Goal: Task Accomplishment & Management: Use online tool/utility

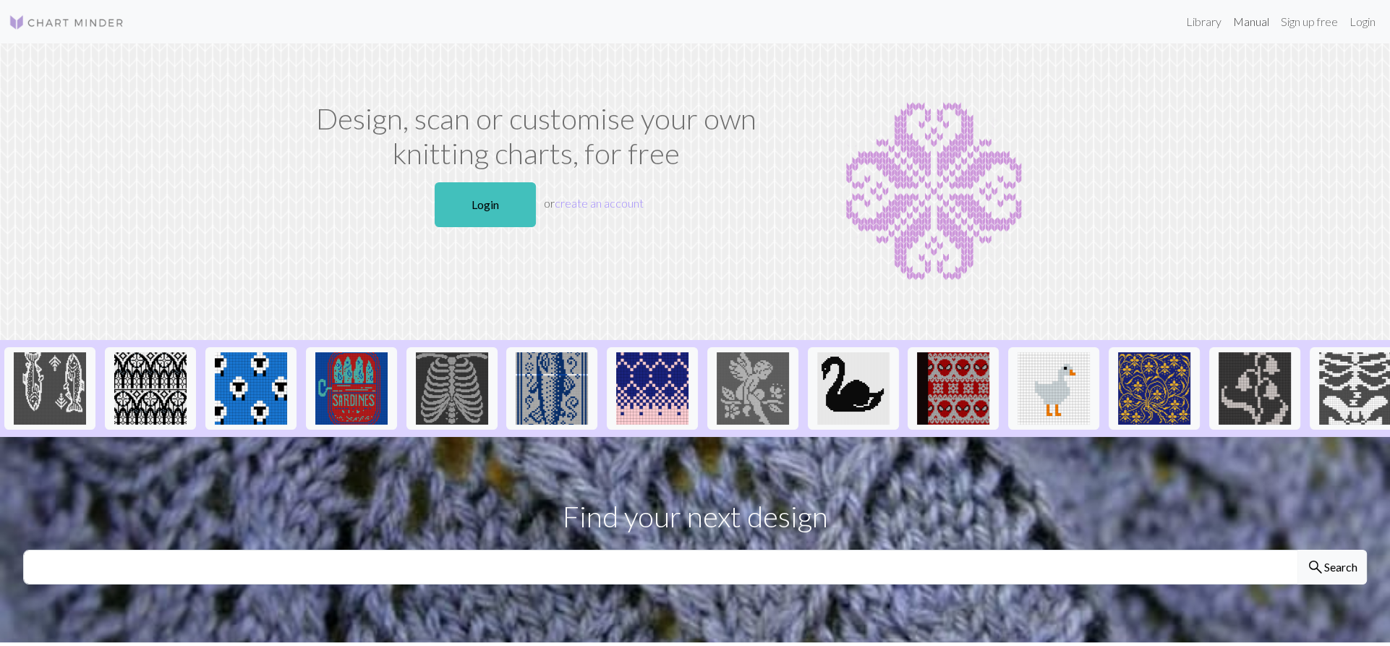
click at [1260, 19] on link "Manual" at bounding box center [1252, 21] width 48 height 29
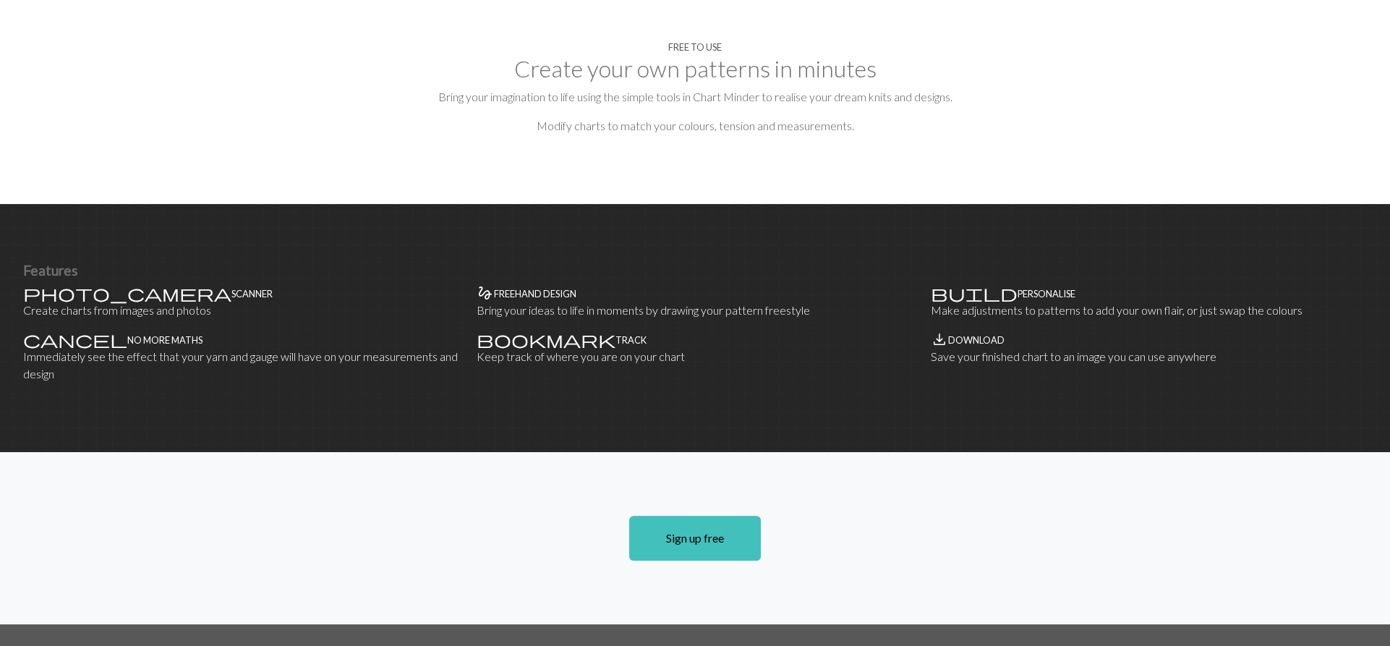
scroll to position [65, 0]
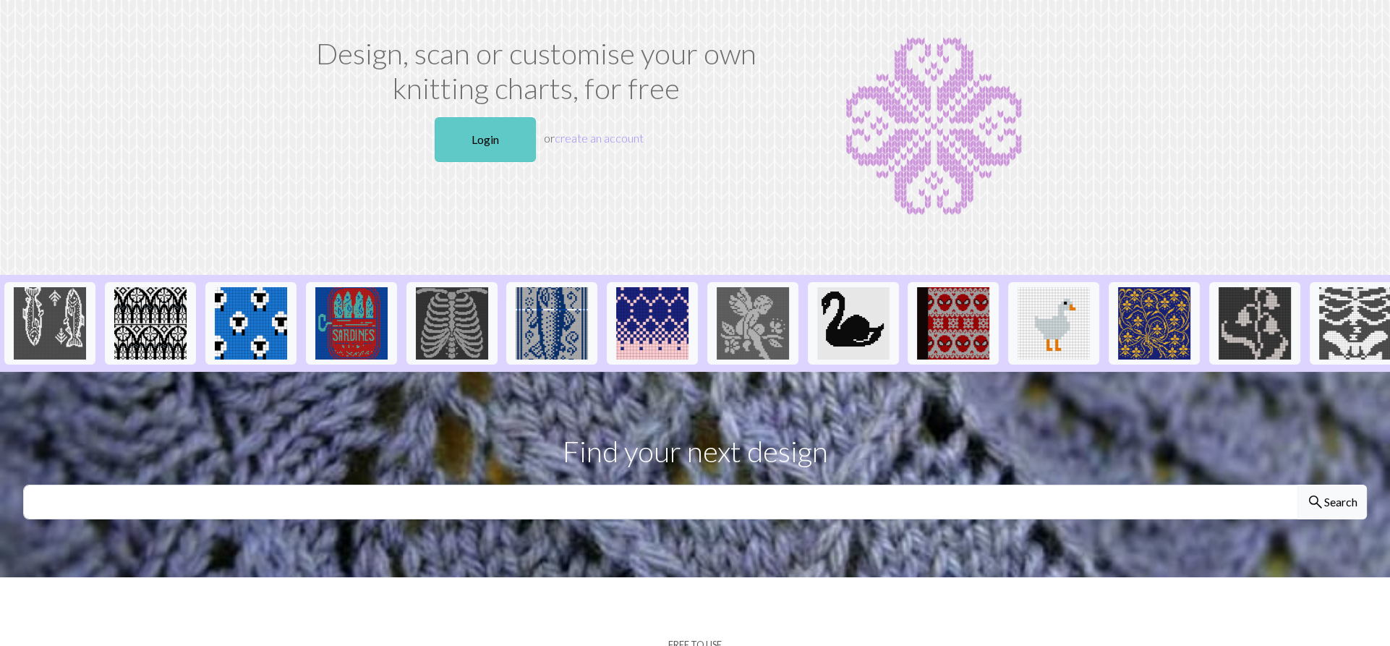
click at [463, 149] on link "Login" at bounding box center [485, 139] width 101 height 45
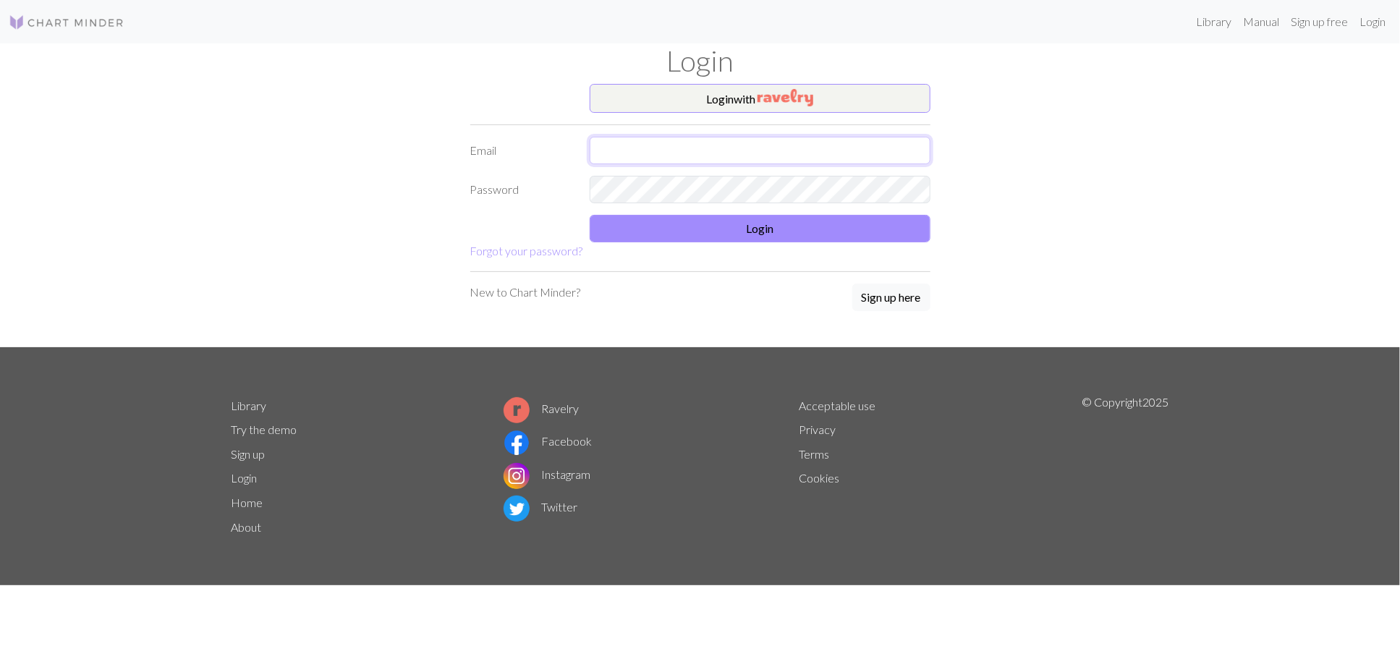
type input "lynnfarr7@gmail.com"
click at [808, 239] on button "Login" at bounding box center [760, 228] width 341 height 27
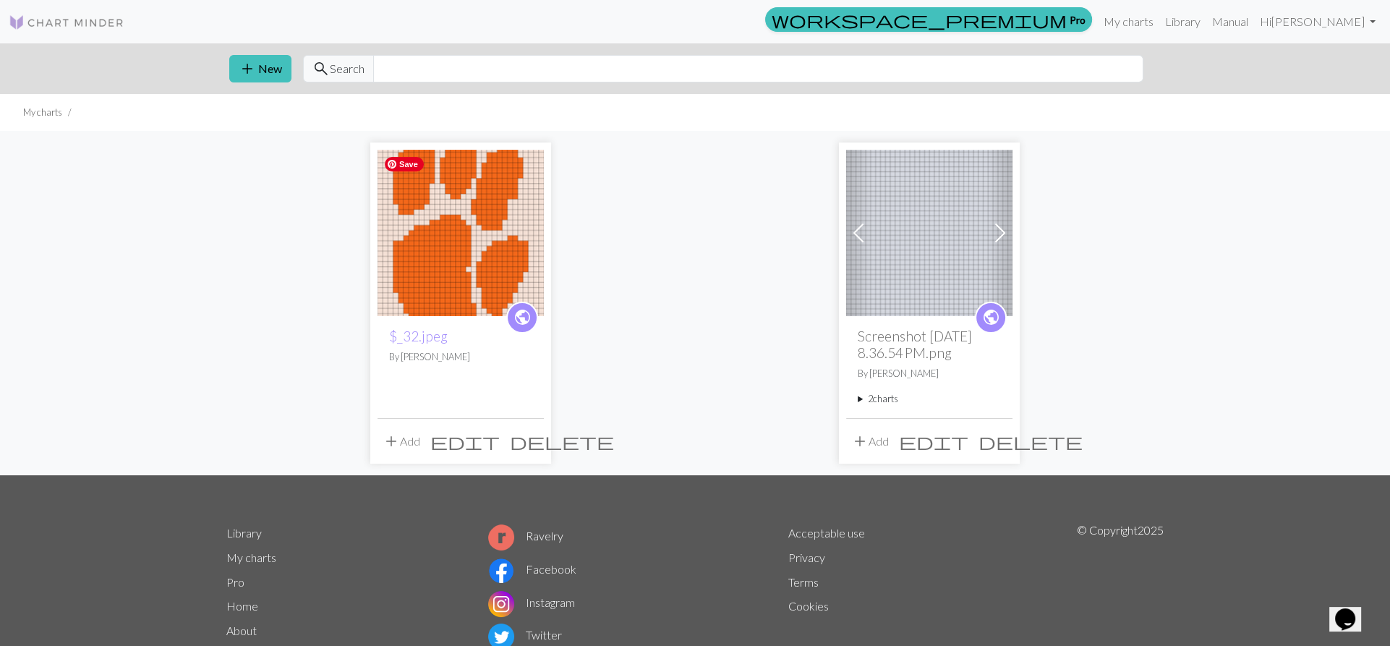
click at [248, 54] on div "add New search Search" at bounding box center [695, 68] width 955 height 51
click at [258, 91] on div "add New search Search" at bounding box center [695, 68] width 955 height 51
click at [247, 60] on span "add" at bounding box center [247, 69] width 17 height 20
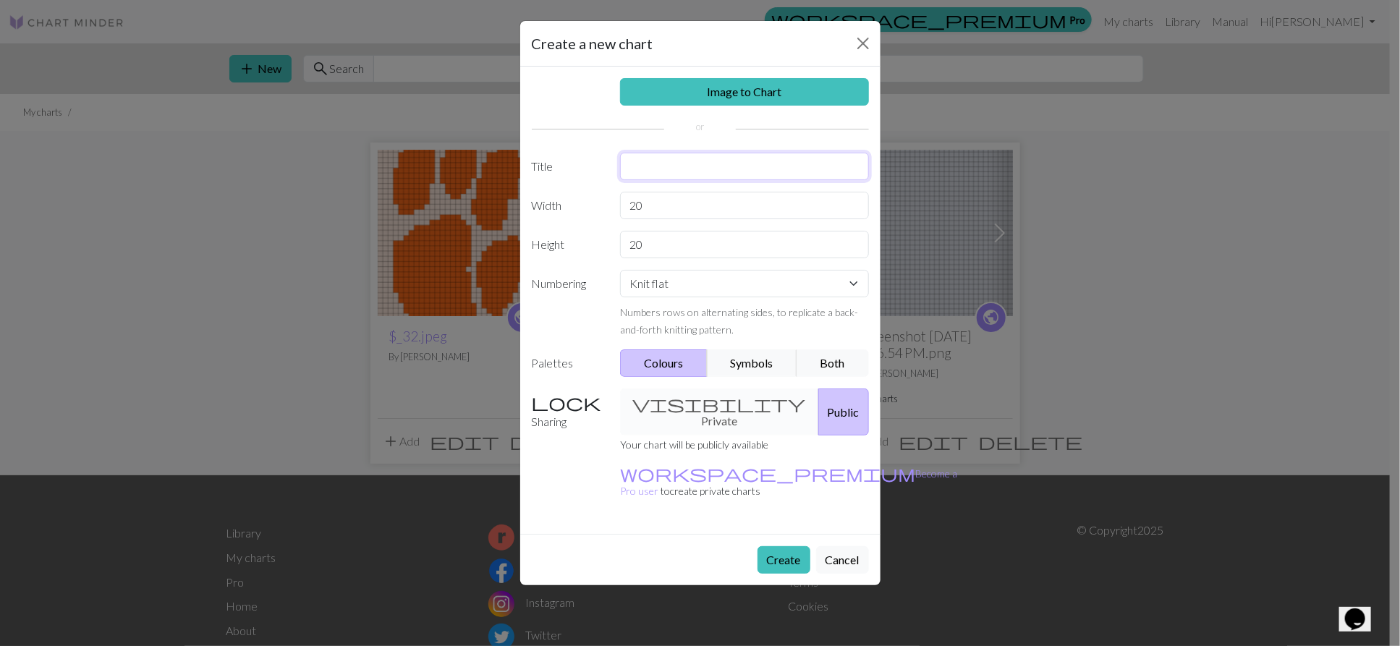
click at [671, 170] on input "text" at bounding box center [744, 166] width 249 height 27
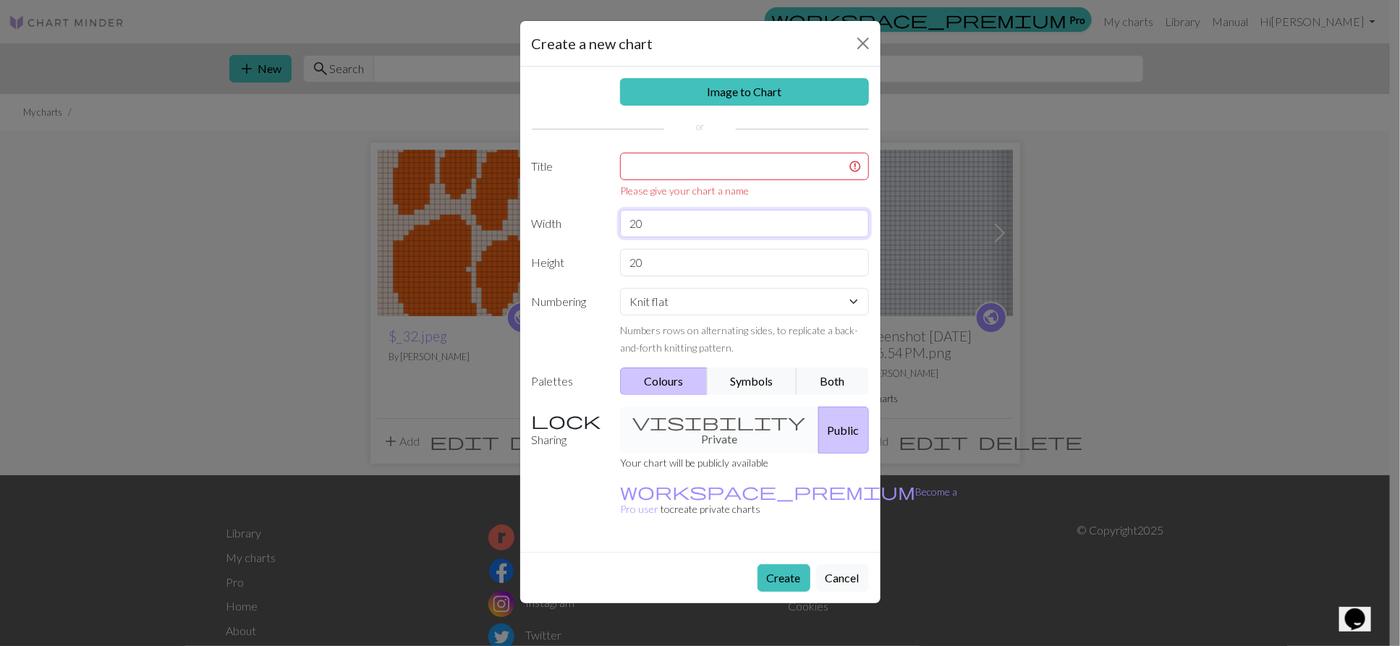
click at [669, 203] on div "Image to Chart Title Please give your chart a name Width 20 Height 20 Numbering…" at bounding box center [700, 309] width 360 height 485
drag, startPoint x: 670, startPoint y: 226, endPoint x: 593, endPoint y: 224, distance: 77.4
click at [595, 224] on div "Width 20" at bounding box center [700, 223] width 354 height 27
type input "31"
drag, startPoint x: 671, startPoint y: 258, endPoint x: 559, endPoint y: 259, distance: 112.9
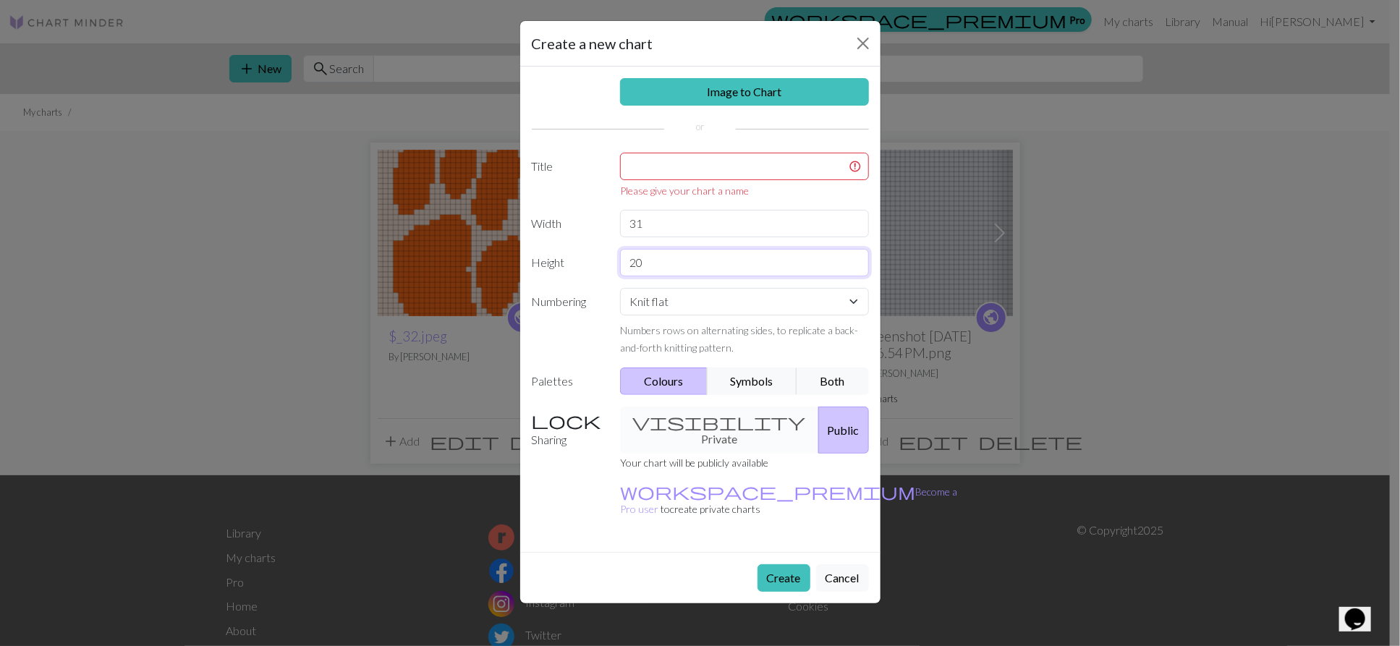
click at [559, 259] on div "Height 20" at bounding box center [700, 262] width 354 height 27
type input "65"
click at [787, 564] on button "Create" at bounding box center [783, 577] width 53 height 27
click at [663, 175] on input "text" at bounding box center [744, 166] width 249 height 27
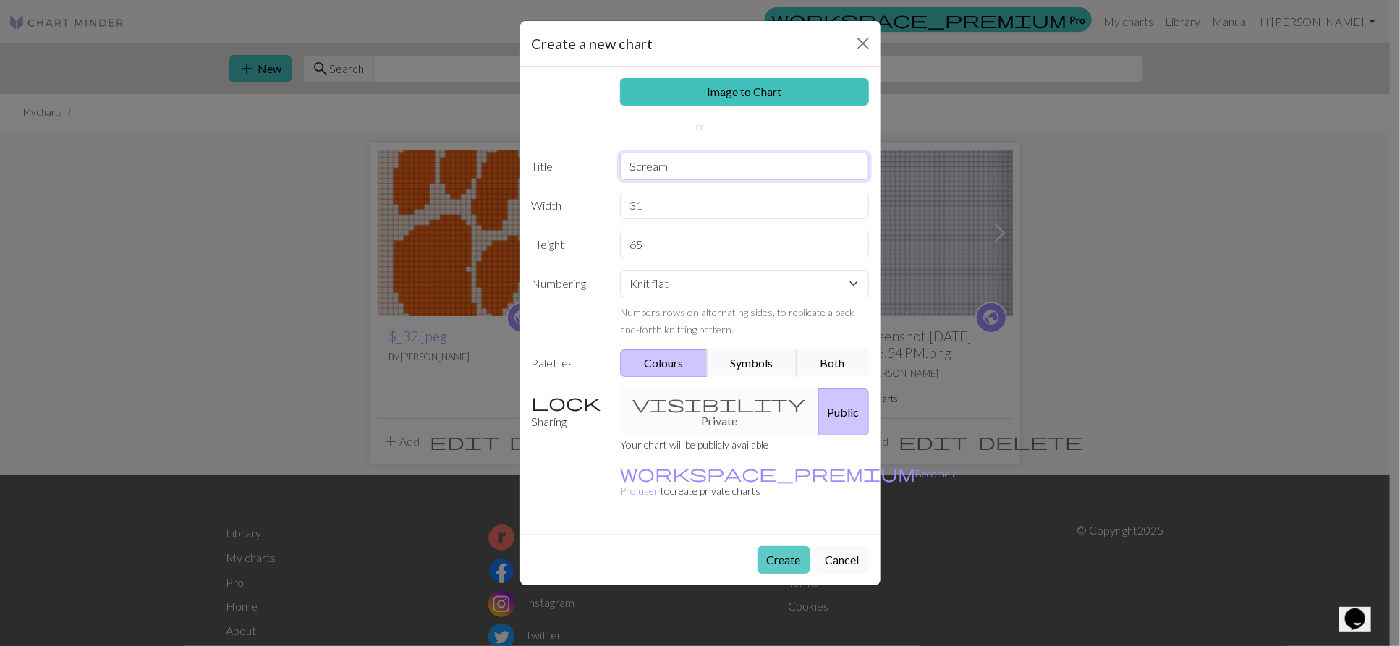
type input "Scream"
click at [799, 546] on button "Create" at bounding box center [783, 559] width 53 height 27
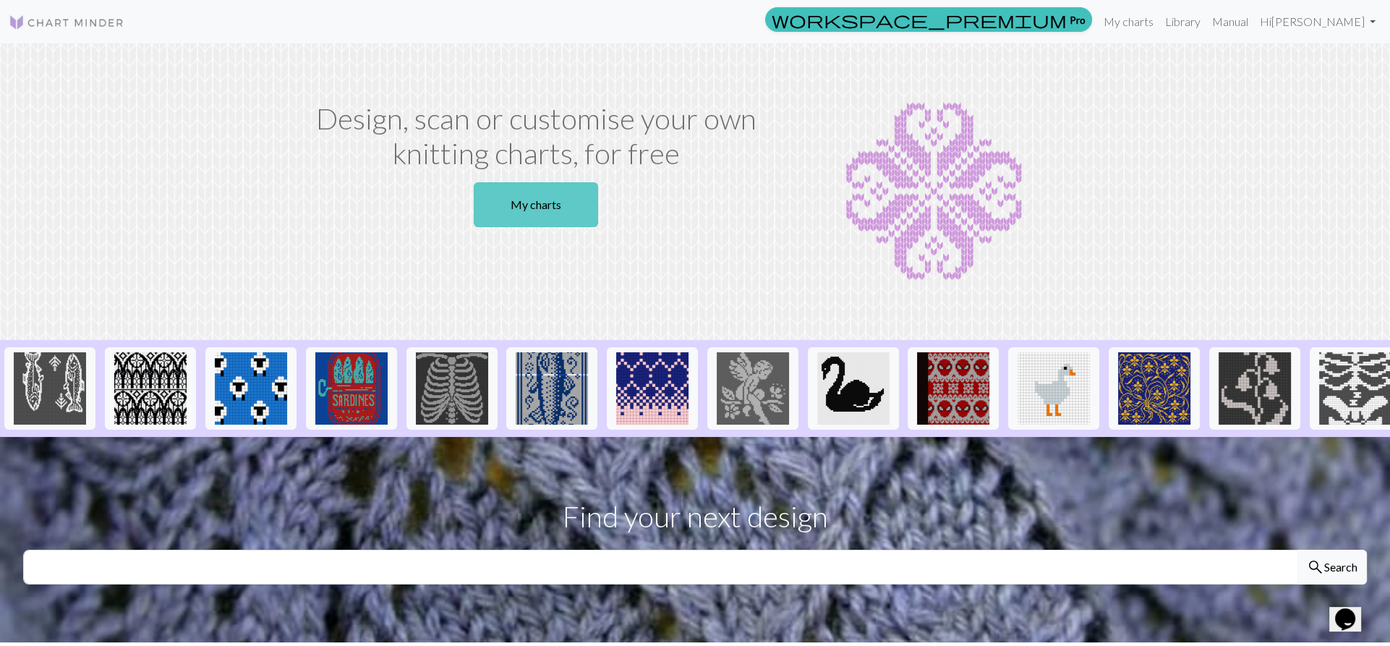
click at [540, 218] on link "My charts" at bounding box center [536, 204] width 124 height 45
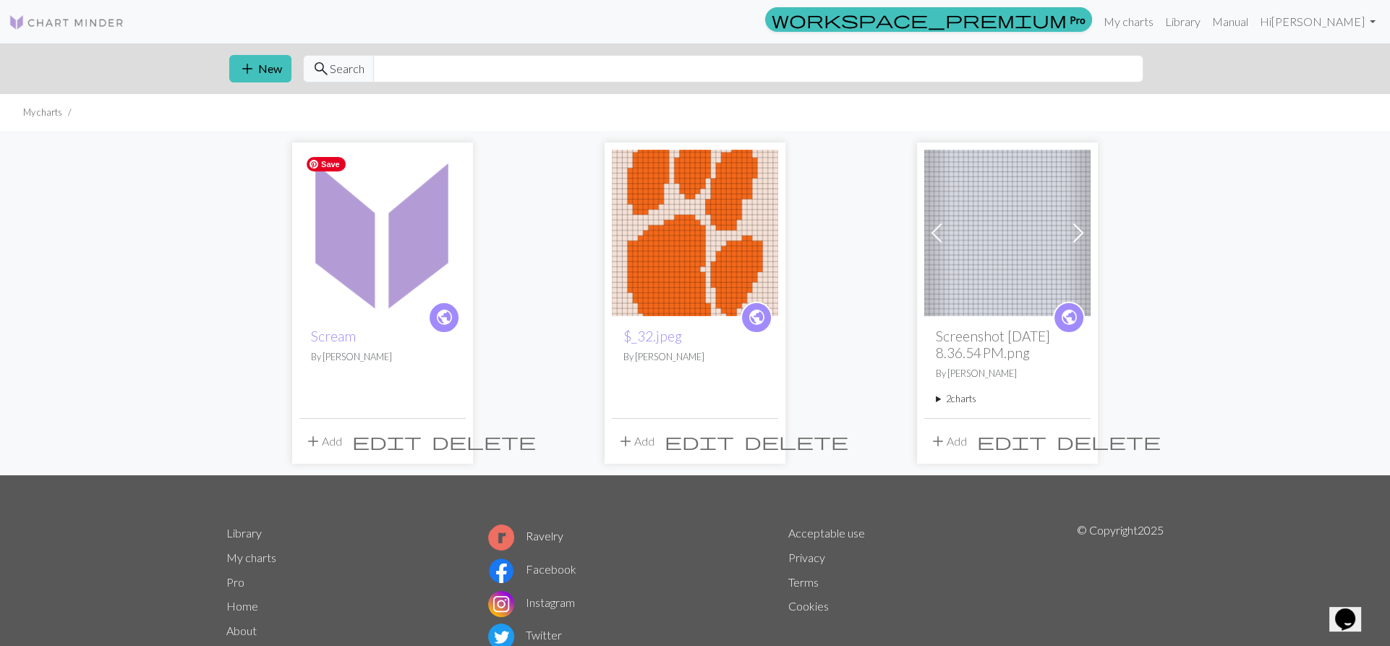
click at [396, 226] on img at bounding box center [383, 233] width 166 height 166
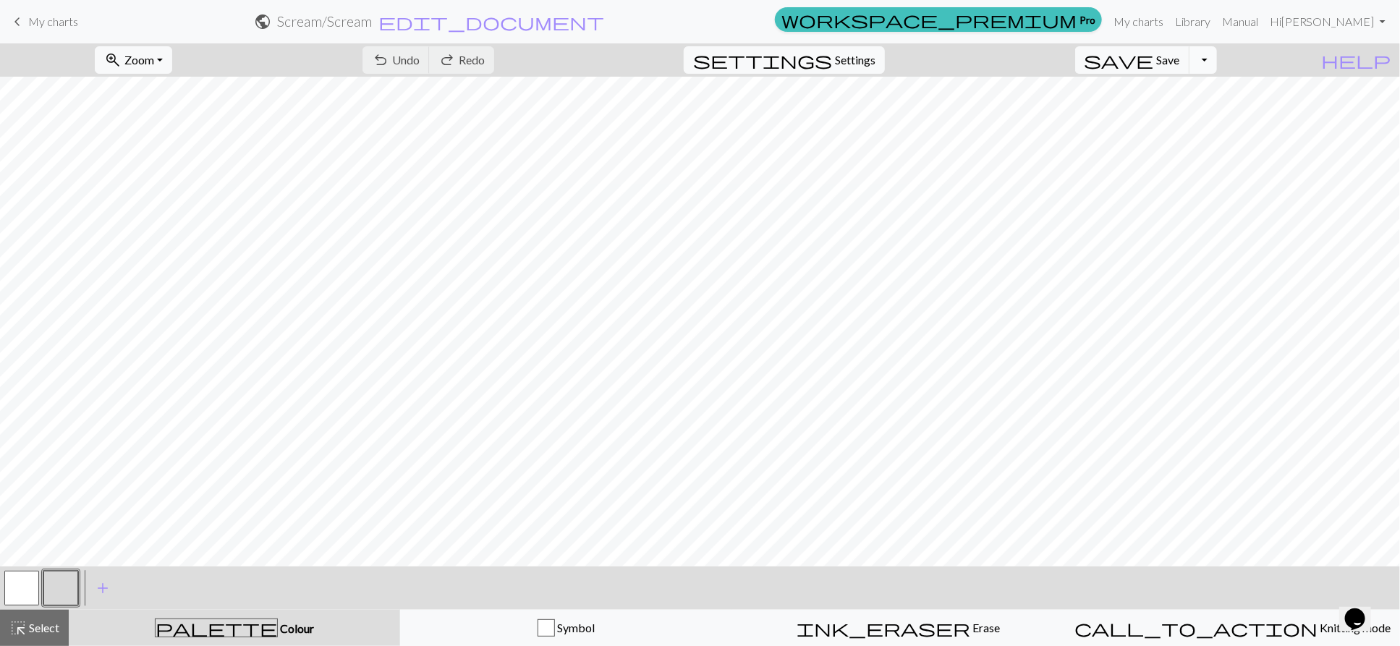
click at [1217, 46] on button "Toggle Dropdown" at bounding box center [1202, 59] width 27 height 27
click at [20, 589] on button "button" at bounding box center [21, 588] width 35 height 35
click at [101, 587] on span "add" at bounding box center [102, 588] width 17 height 20
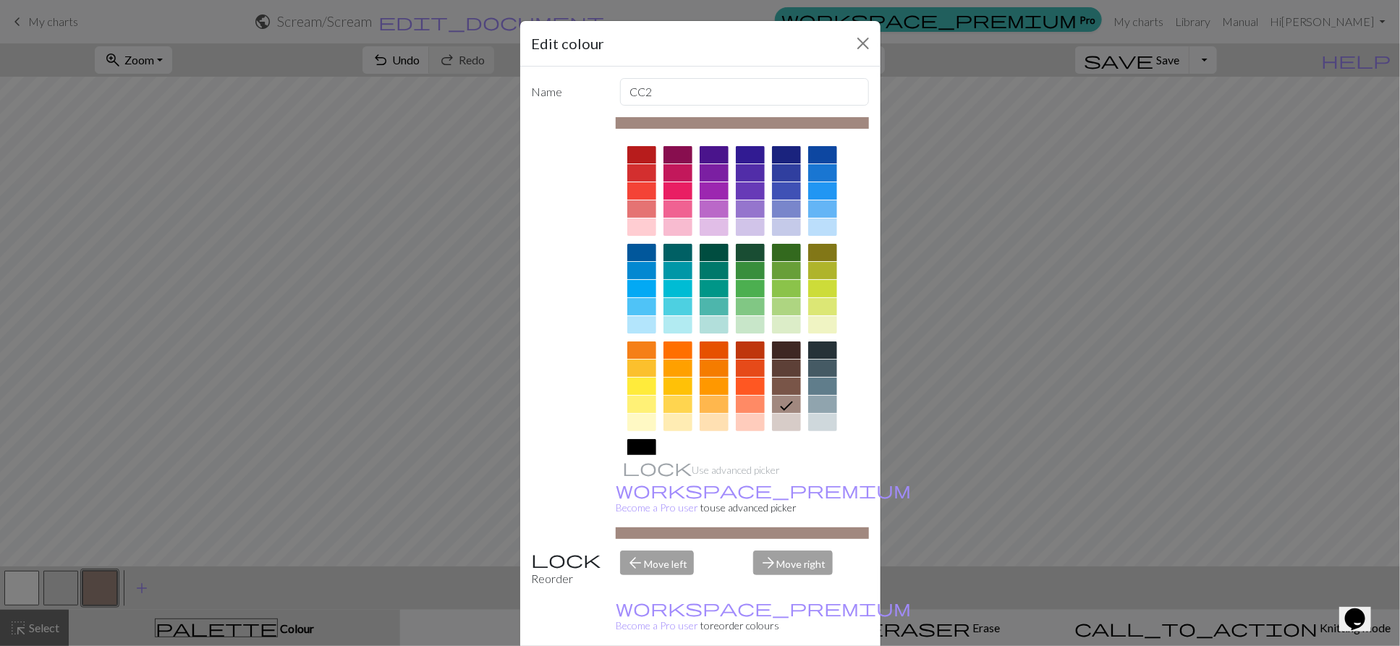
click at [675, 185] on div at bounding box center [677, 190] width 29 height 17
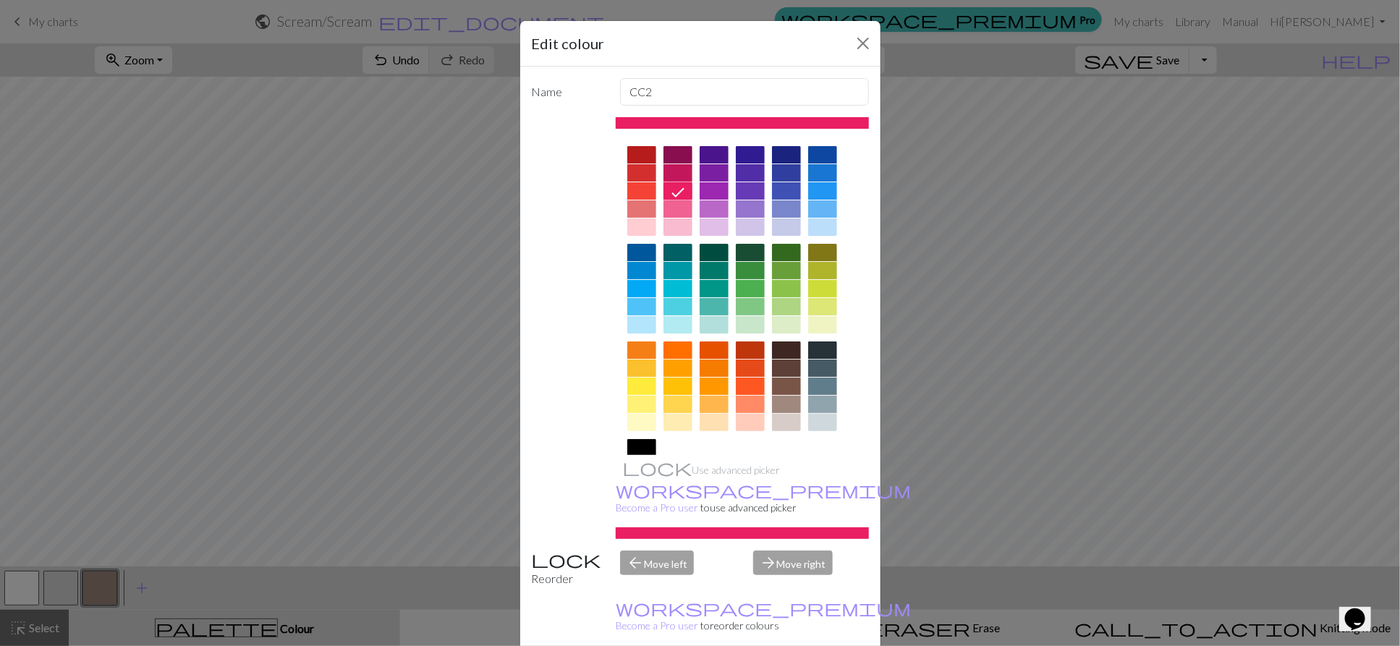
click at [1018, 191] on div "Edit colour Name CC2 Use advanced picker workspace_premium Become a Pro user to…" at bounding box center [700, 323] width 1400 height 646
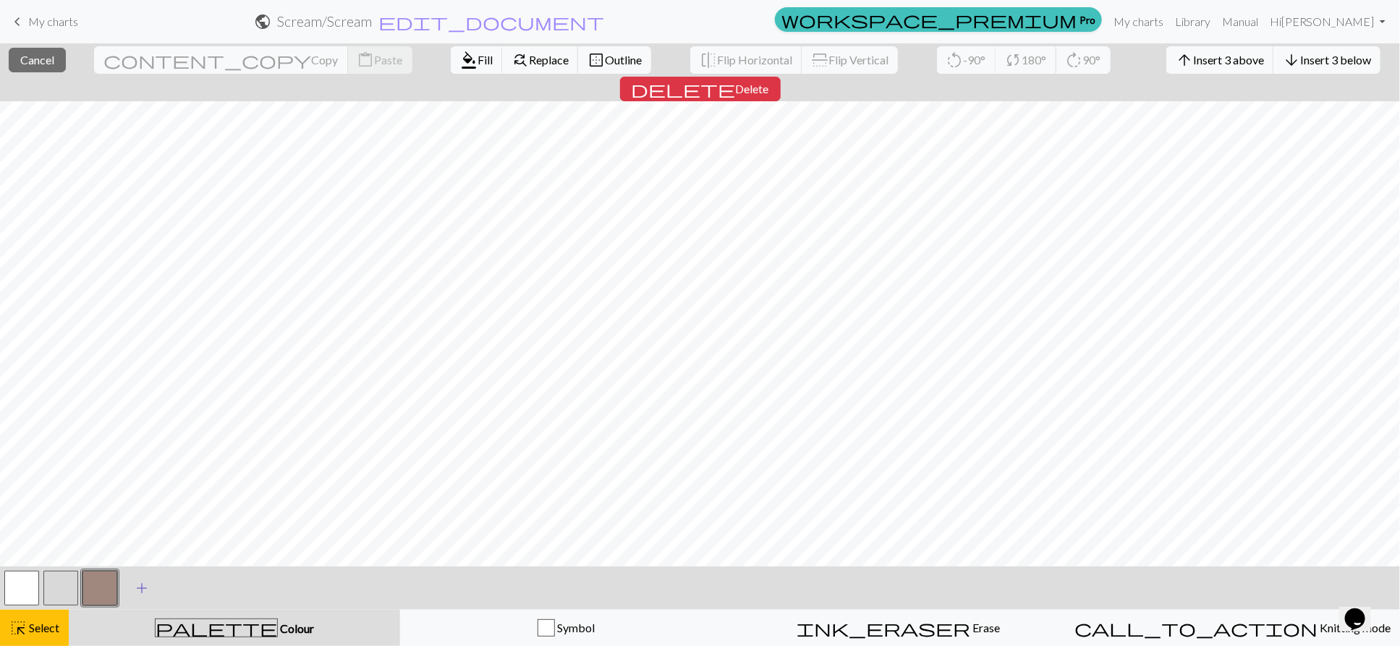
click at [146, 583] on span "add" at bounding box center [141, 588] width 17 height 20
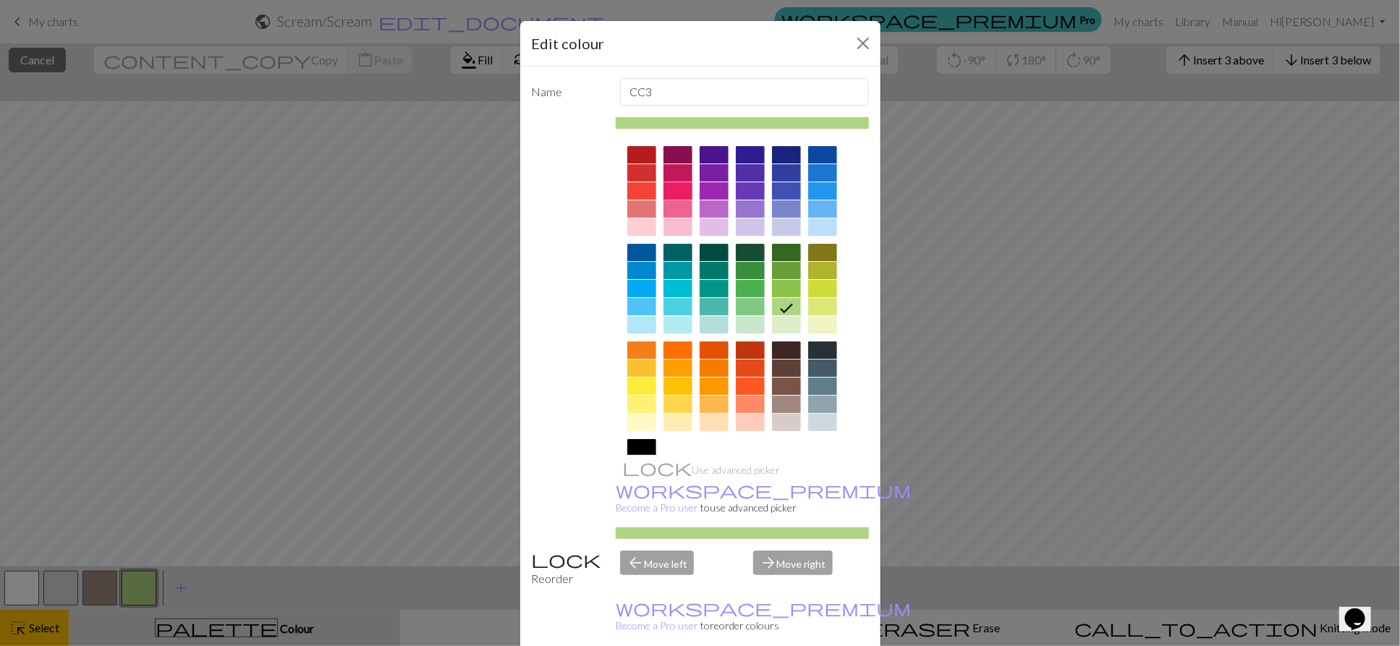
click at [686, 192] on div at bounding box center [677, 190] width 29 height 17
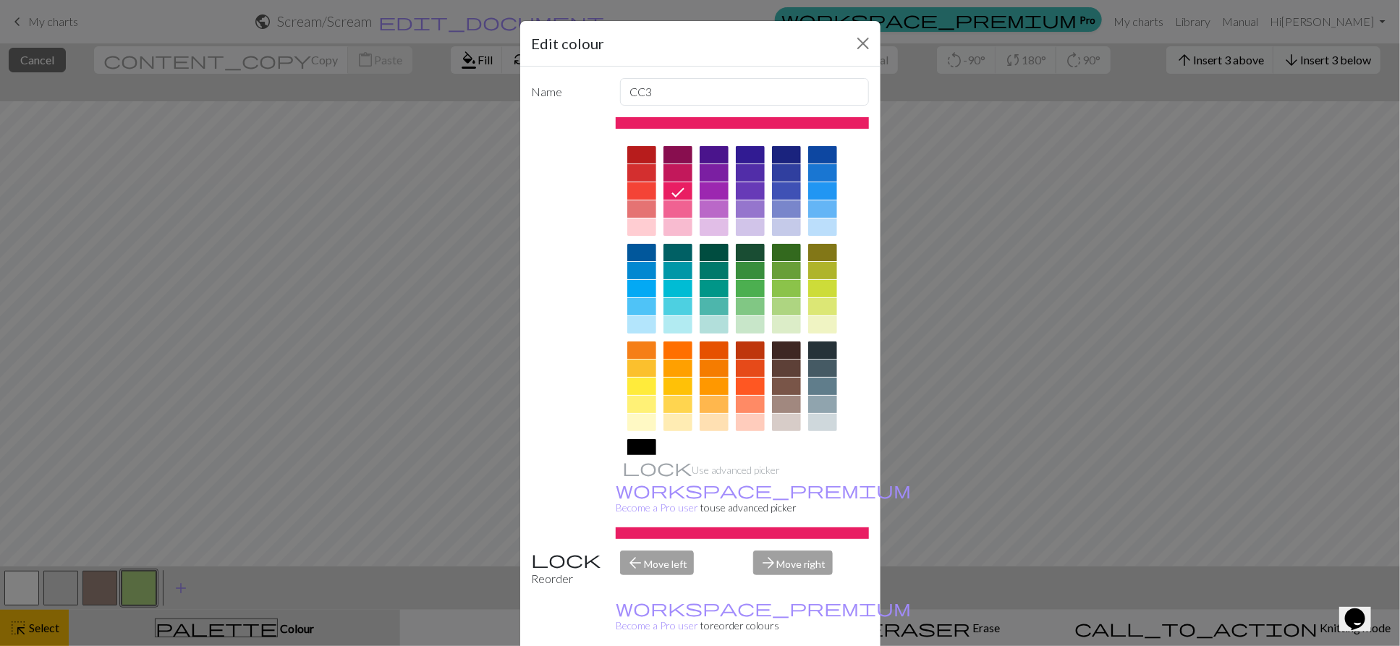
click at [1158, 199] on div "Edit colour Name CC3 Use advanced picker workspace_premium Become a Pro user to…" at bounding box center [700, 323] width 1400 height 646
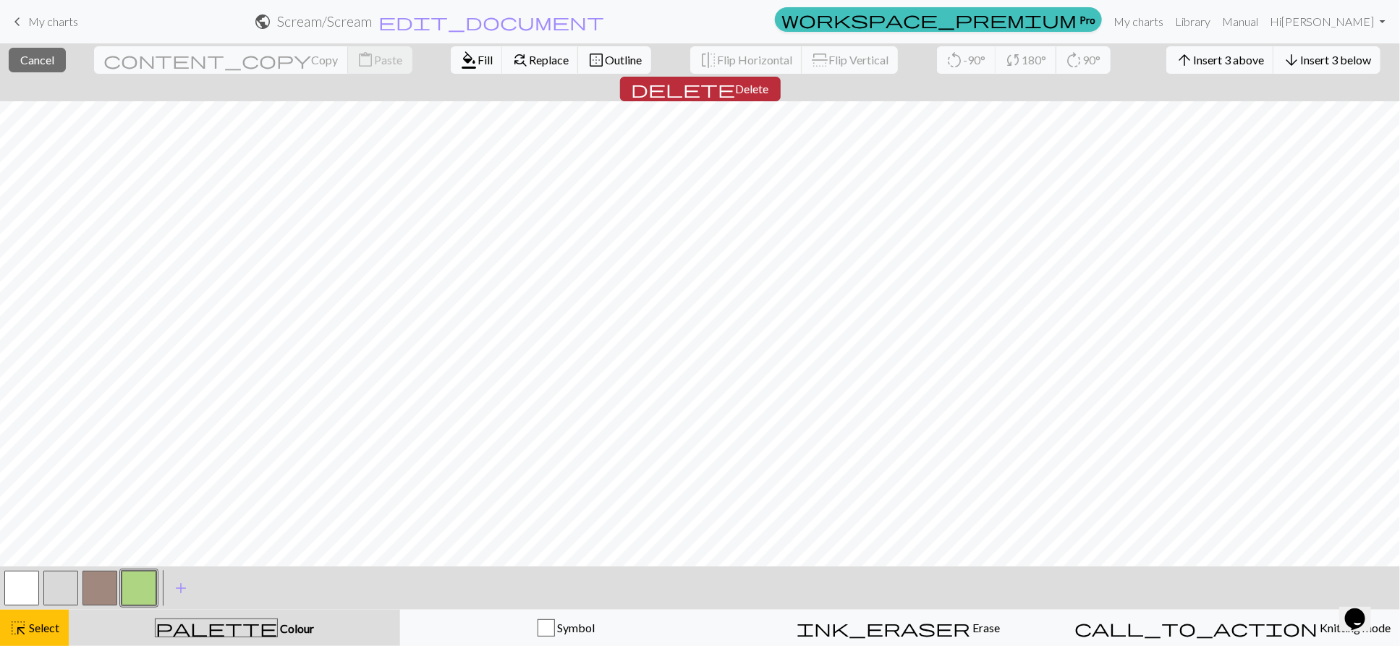
click at [781, 77] on button "delete Delete" at bounding box center [700, 89] width 161 height 25
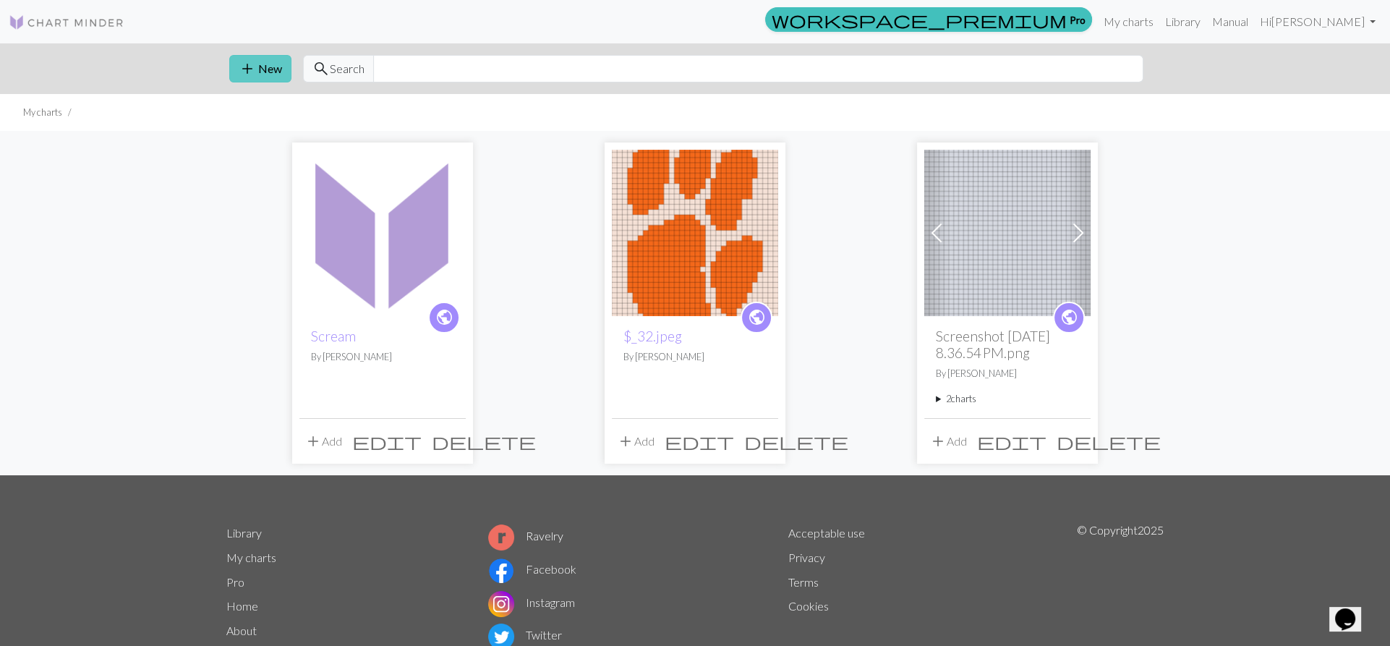
click at [276, 64] on button "add New" at bounding box center [260, 68] width 62 height 27
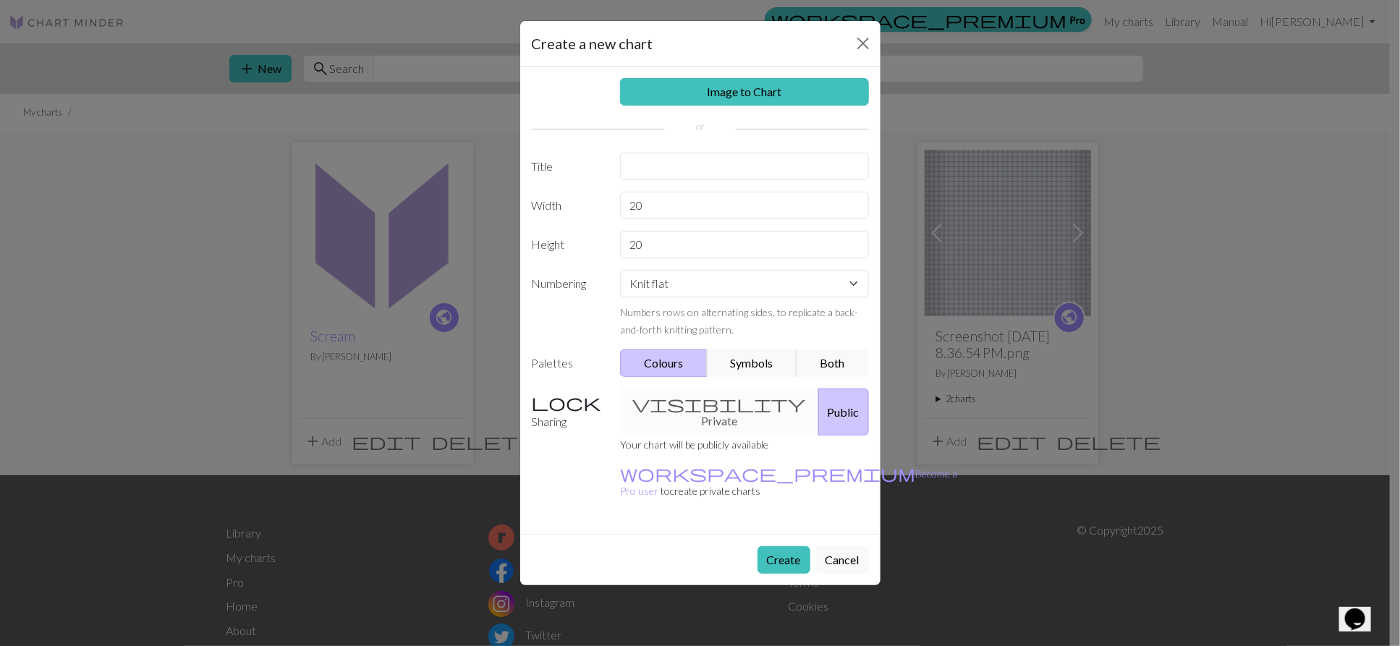
click at [749, 119] on div "Image to Chart Title Width 20 Height 20 Numbering Knit flat Knit in the round L…" at bounding box center [700, 300] width 360 height 467
click at [750, 91] on link "Image to Chart" at bounding box center [744, 91] width 249 height 27
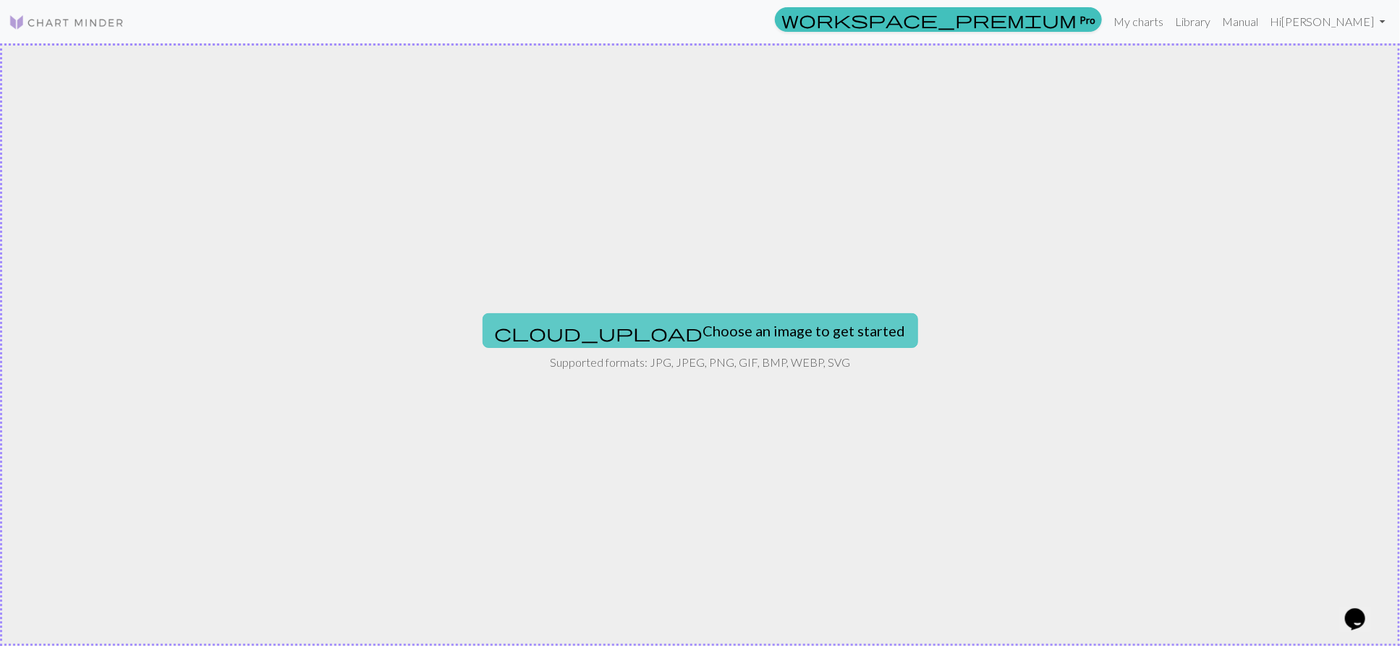
click at [755, 322] on button "cloud_upload Choose an image to get started" at bounding box center [701, 330] width 436 height 35
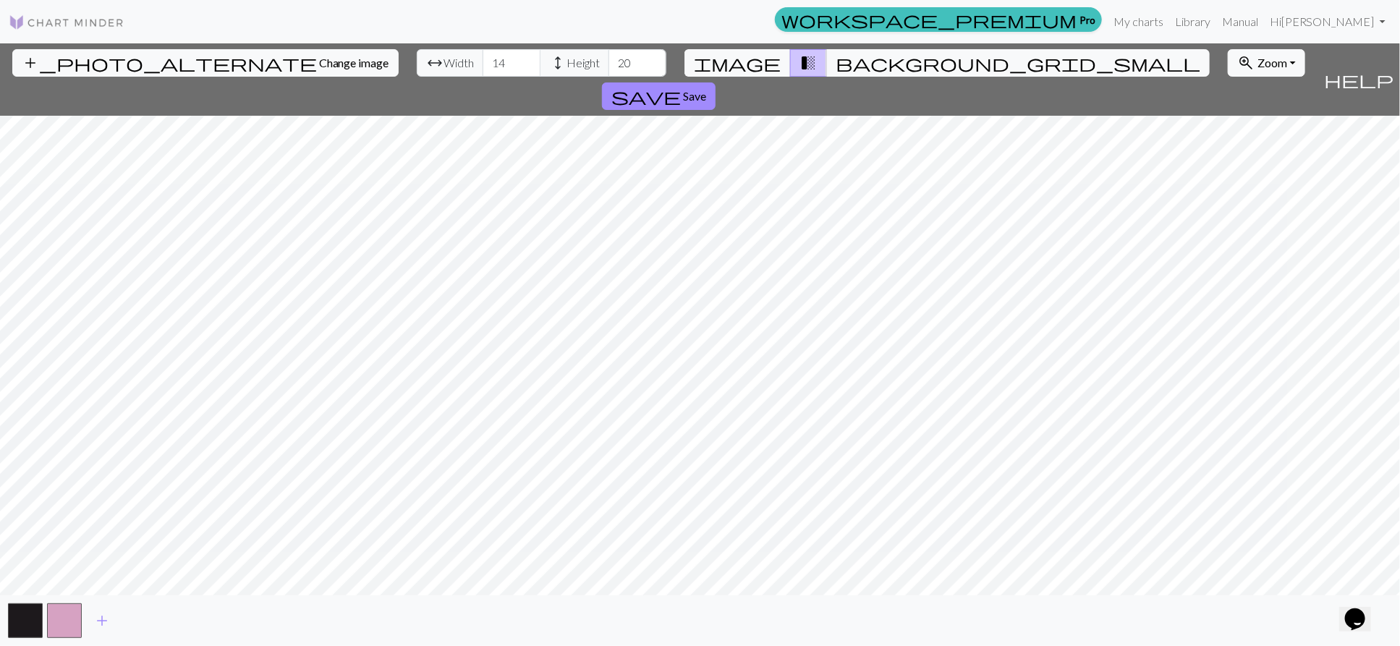
click at [705, 80] on div "add_photo_alternate Change image arrow_range Width 14 height Height 20 image tr…" at bounding box center [700, 344] width 1400 height 603
click at [702, 599] on div "add_photo_alternate Change image arrow_range Width 14 height Height 20 image tr…" at bounding box center [700, 344] width 1400 height 603
click at [483, 59] on input "14" at bounding box center [512, 62] width 58 height 27
drag, startPoint x: 436, startPoint y: 64, endPoint x: 348, endPoint y: 54, distance: 88.8
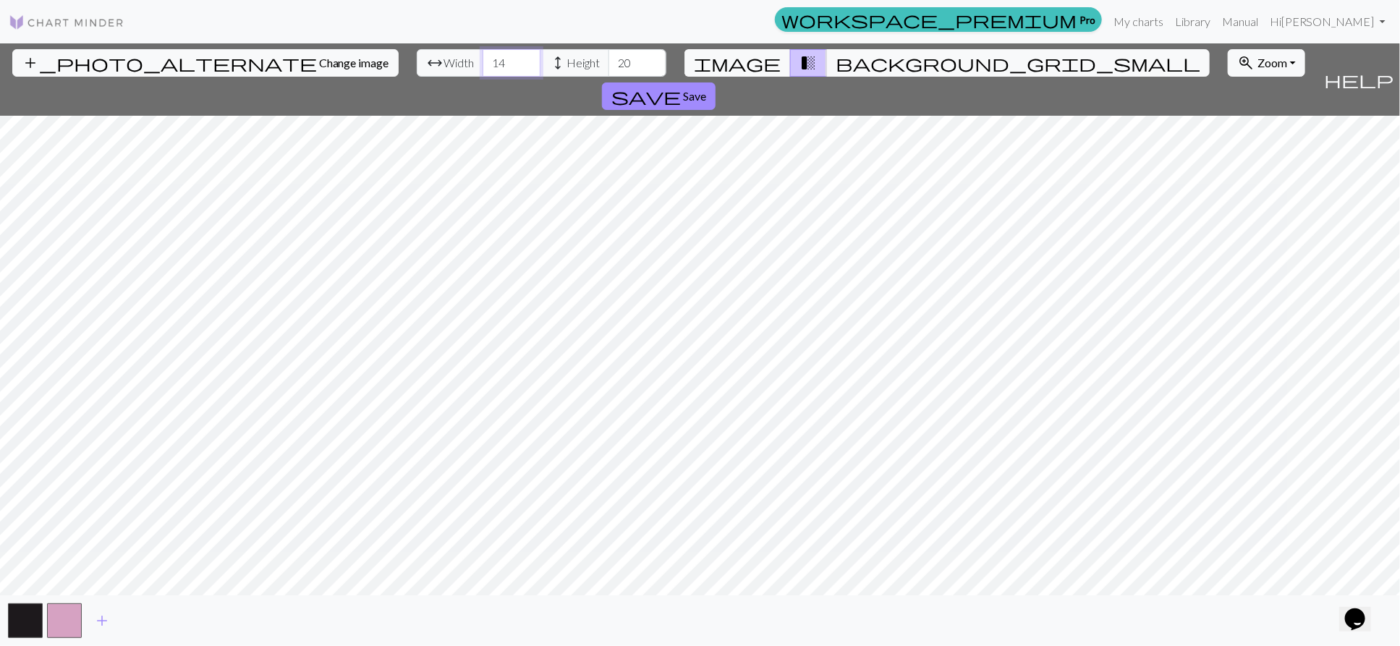
click at [417, 54] on div "arrow_range Width 14 height Height 20" at bounding box center [542, 62] width 250 height 27
type input "32"
click at [608, 76] on input "20" at bounding box center [637, 62] width 58 height 27
type input "2"
type input "65"
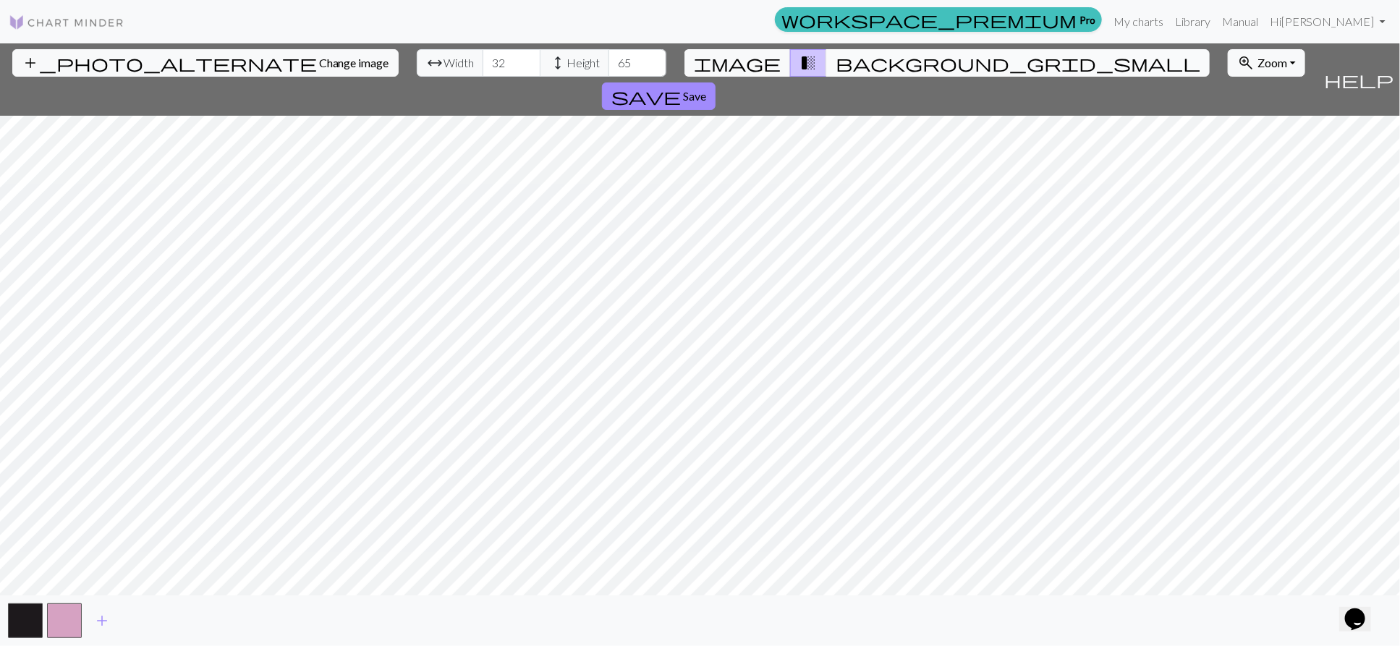
click at [836, 60] on span "background_grid_small" at bounding box center [1018, 63] width 365 height 20
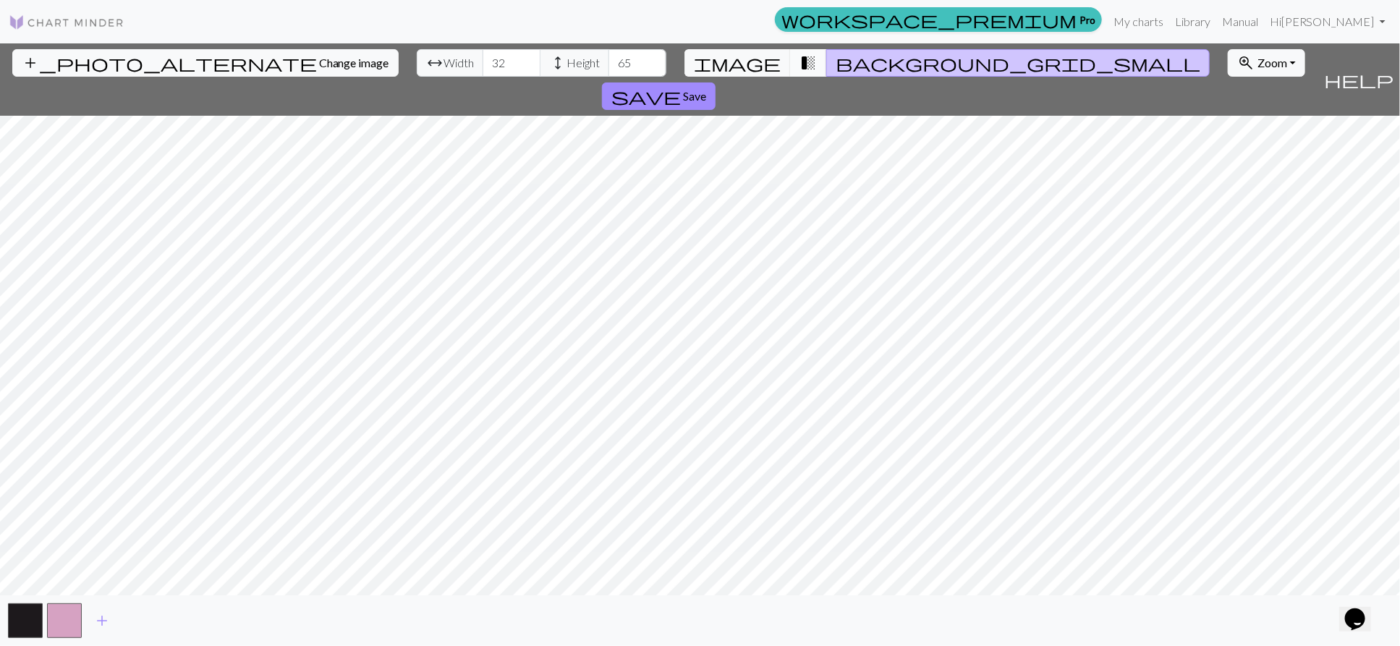
click at [799, 59] on span "transition_fade" at bounding box center [807, 63] width 17 height 20
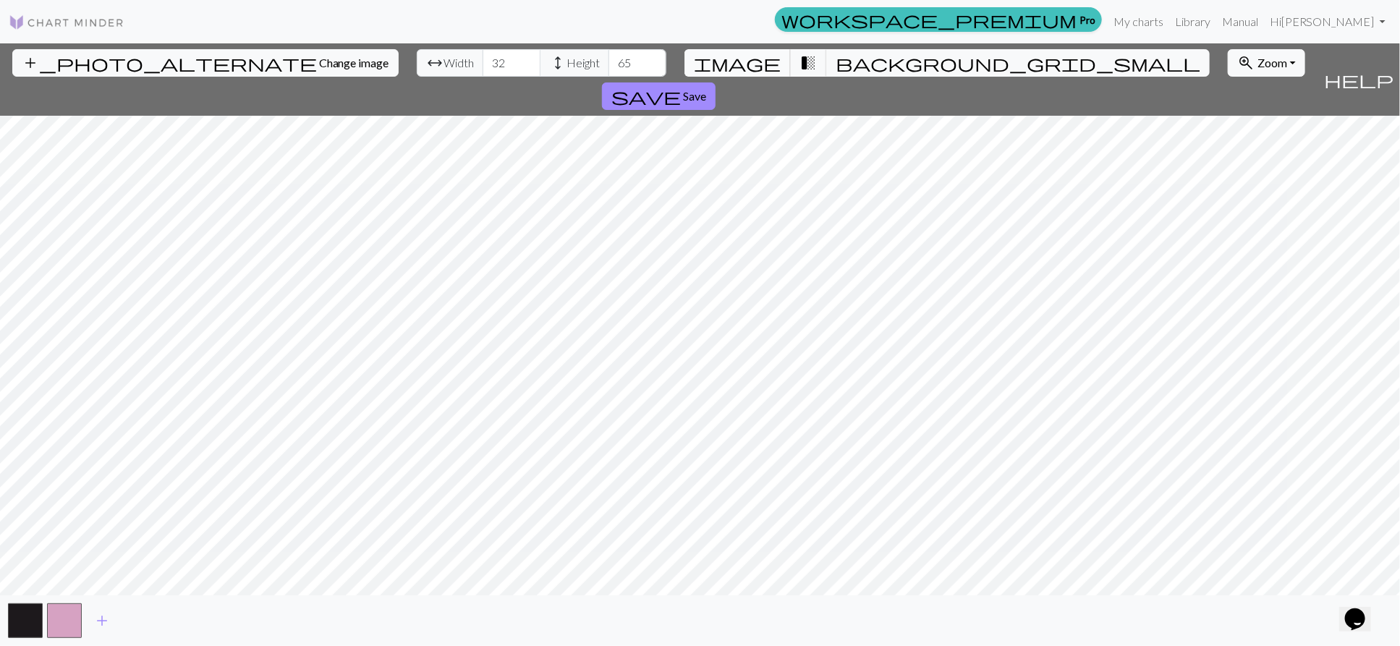
click at [740, 59] on button "image" at bounding box center [737, 62] width 106 height 27
click at [799, 61] on span "transition_fade" at bounding box center [807, 63] width 17 height 20
click at [836, 64] on span "background_grid_small" at bounding box center [1018, 63] width 365 height 20
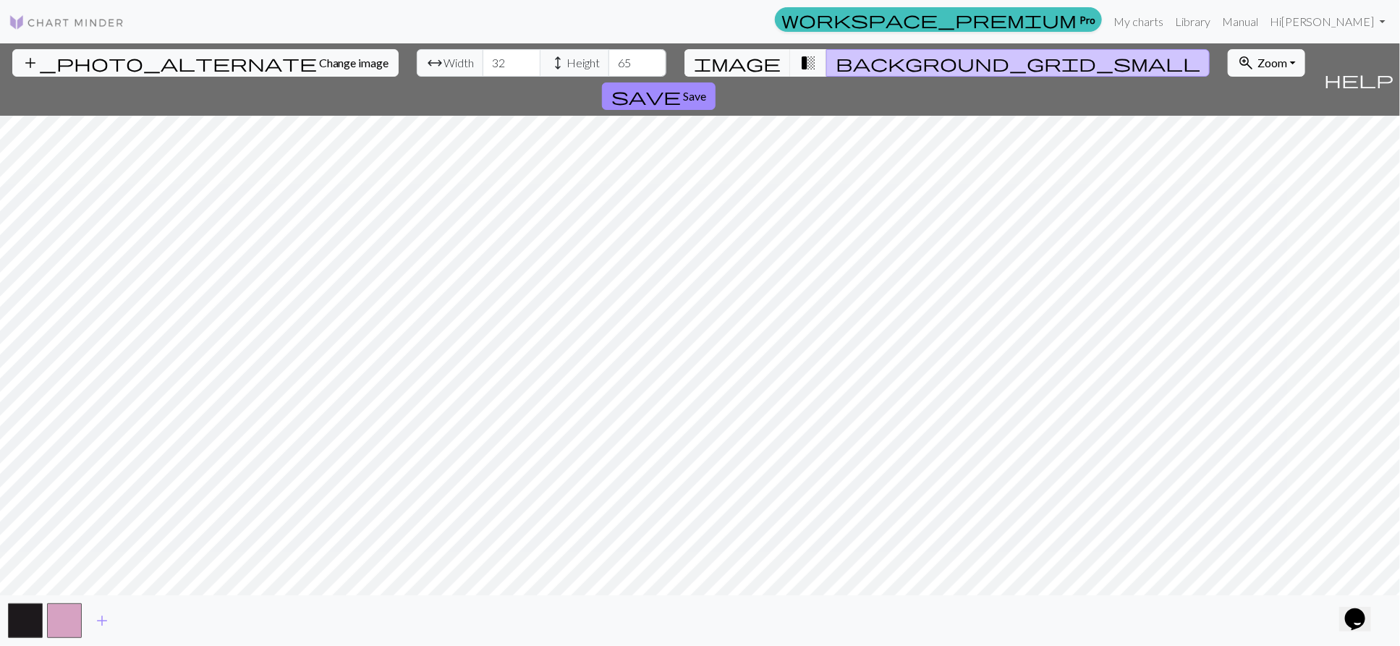
click at [836, 64] on span "background_grid_small" at bounding box center [1018, 63] width 365 height 20
click at [775, 64] on button "image" at bounding box center [737, 62] width 106 height 27
